Goal: Navigation & Orientation: Find specific page/section

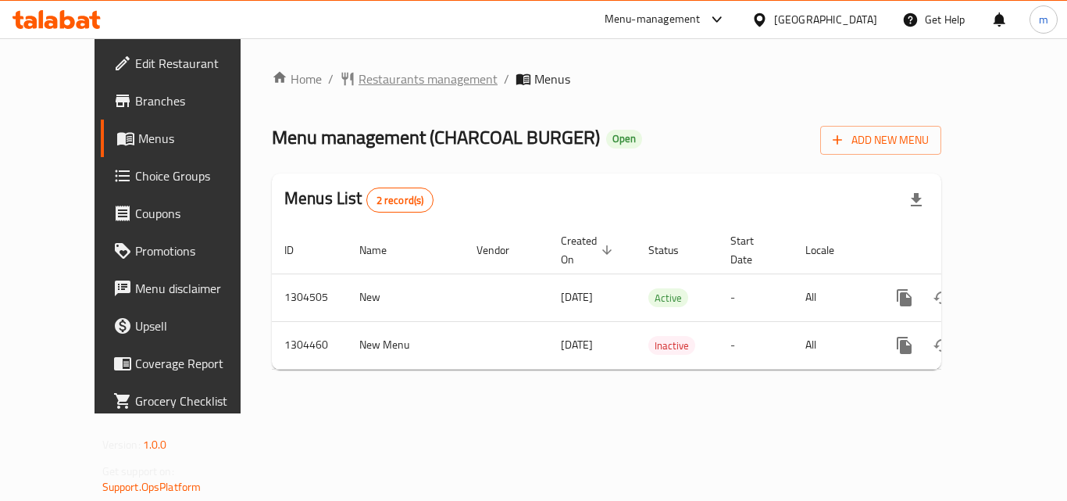
click at [380, 69] on span "Restaurants management" at bounding box center [427, 78] width 139 height 19
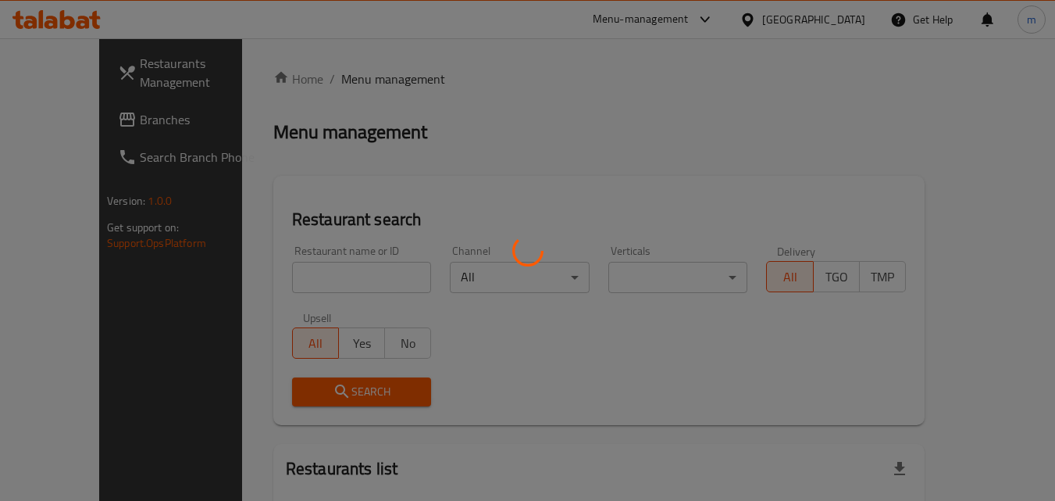
click at [382, 77] on div at bounding box center [527, 250] width 1055 height 501
click at [640, 130] on div at bounding box center [527, 250] width 1055 height 501
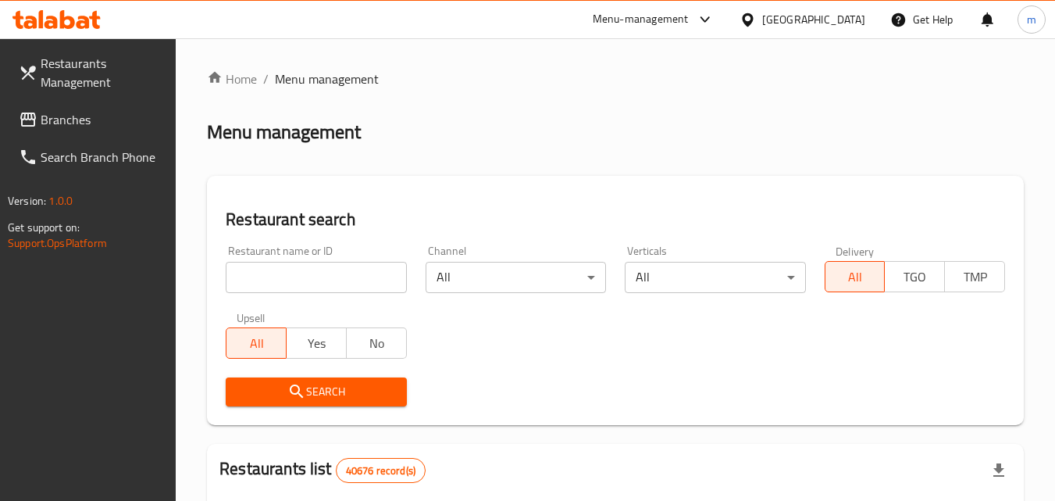
click at [258, 281] on input "search" at bounding box center [316, 277] width 180 height 31
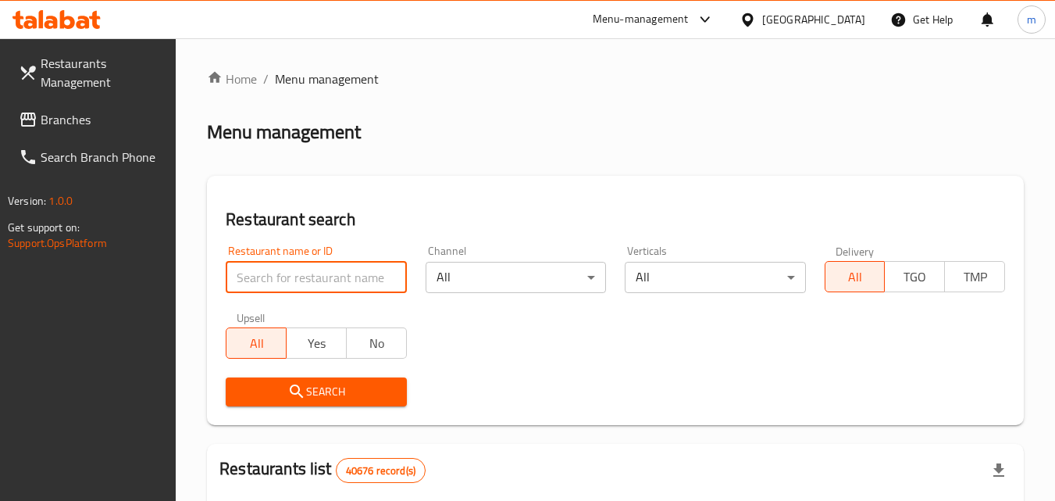
paste input "703256"
type input "703256"
click button "Search" at bounding box center [316, 391] width 180 height 29
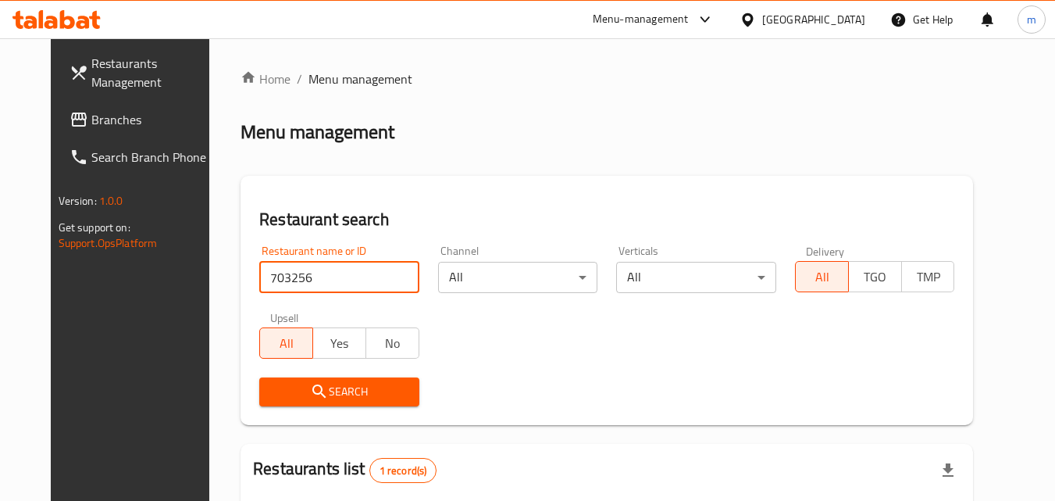
click at [310, 85] on span "Menu management" at bounding box center [360, 78] width 104 height 19
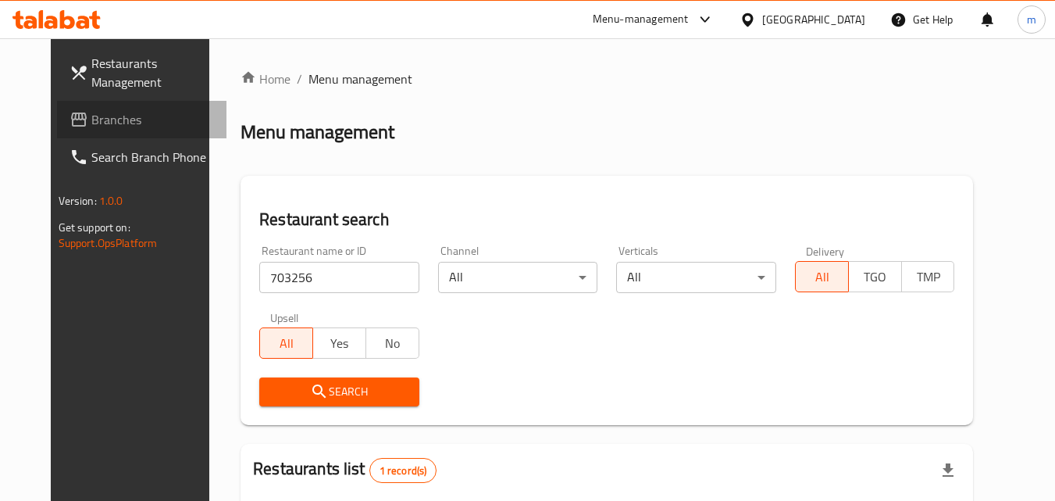
click at [91, 123] on span "Branches" at bounding box center [152, 119] width 123 height 19
